Goal: Check status: Check status

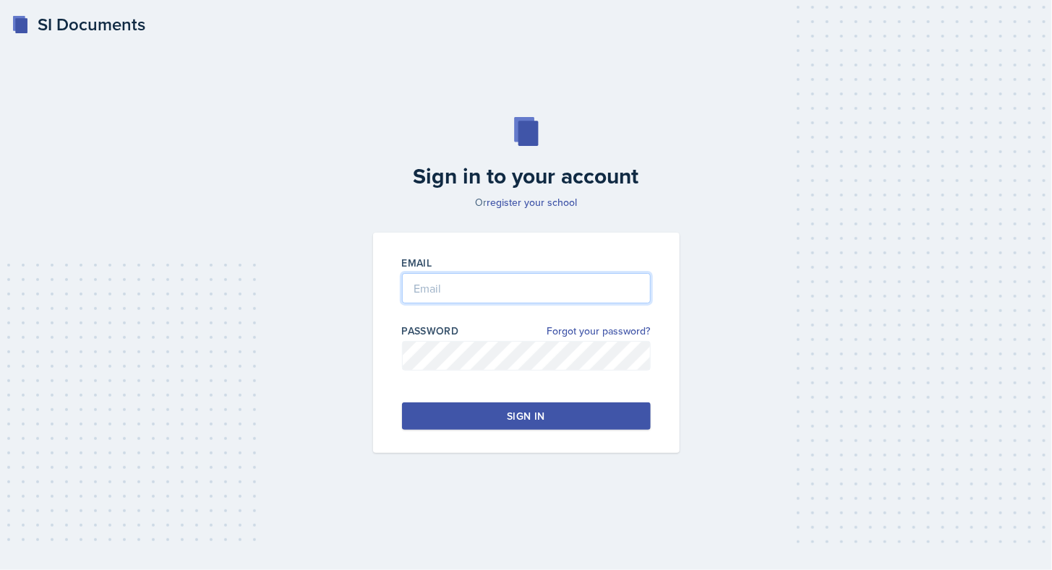
type input "[EMAIL_ADDRESS][DOMAIN_NAME]"
click at [563, 405] on button "Sign in" at bounding box center [526, 416] width 249 height 27
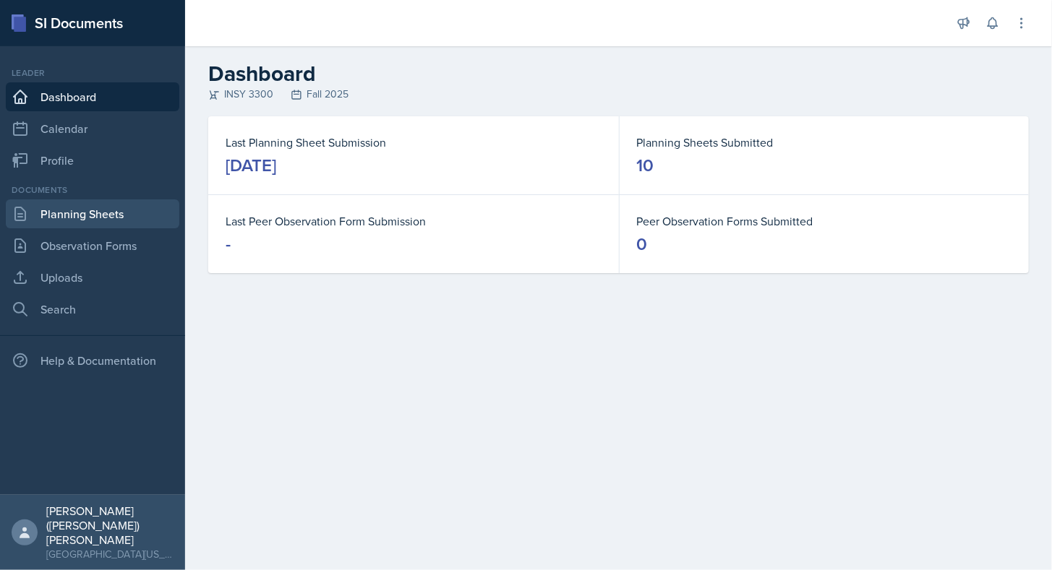
click at [88, 215] on link "Planning Sheets" at bounding box center [92, 214] width 173 height 29
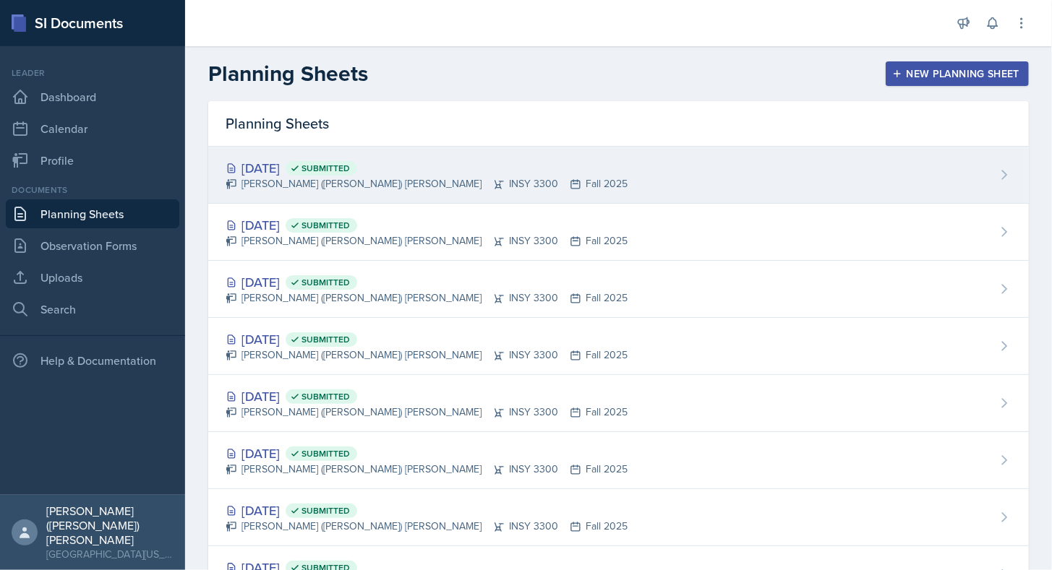
click at [525, 173] on div "[DATE] Submitted [PERSON_NAME] ([PERSON_NAME]) [PERSON_NAME] INSY 3300 Fall 2025" at bounding box center [618, 175] width 821 height 57
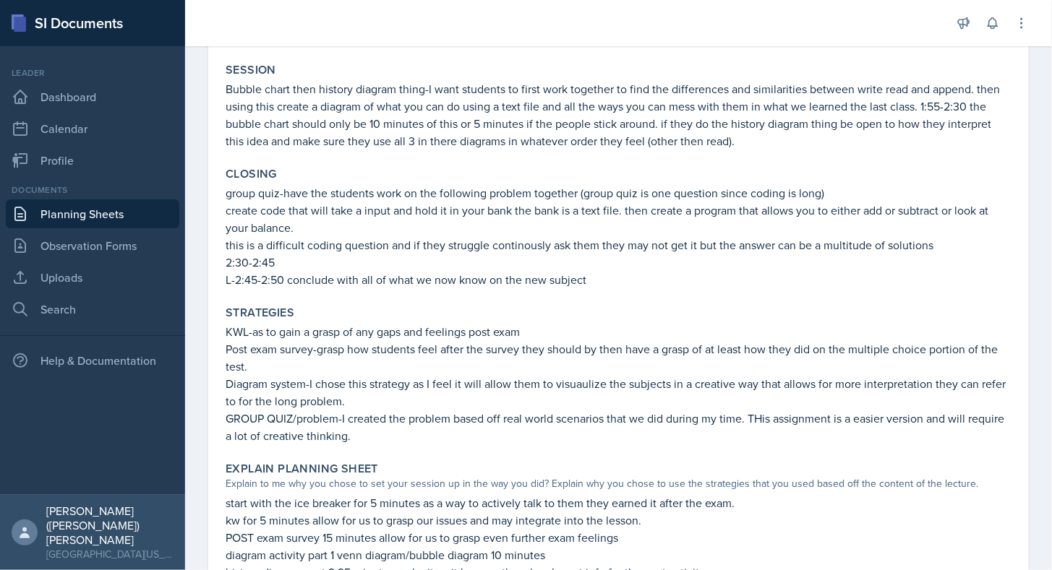
scroll to position [337, 0]
